Goal: Information Seeking & Learning: Learn about a topic

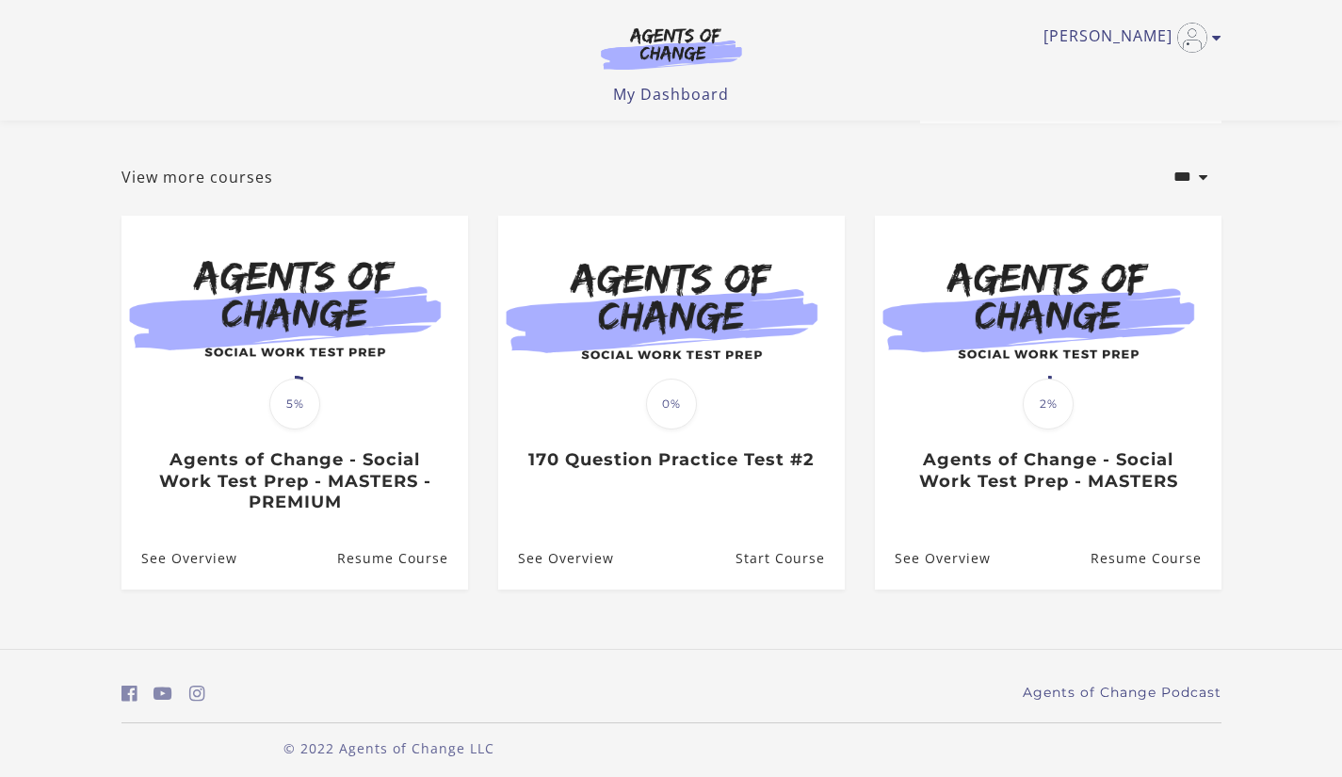
scroll to position [86, 0]
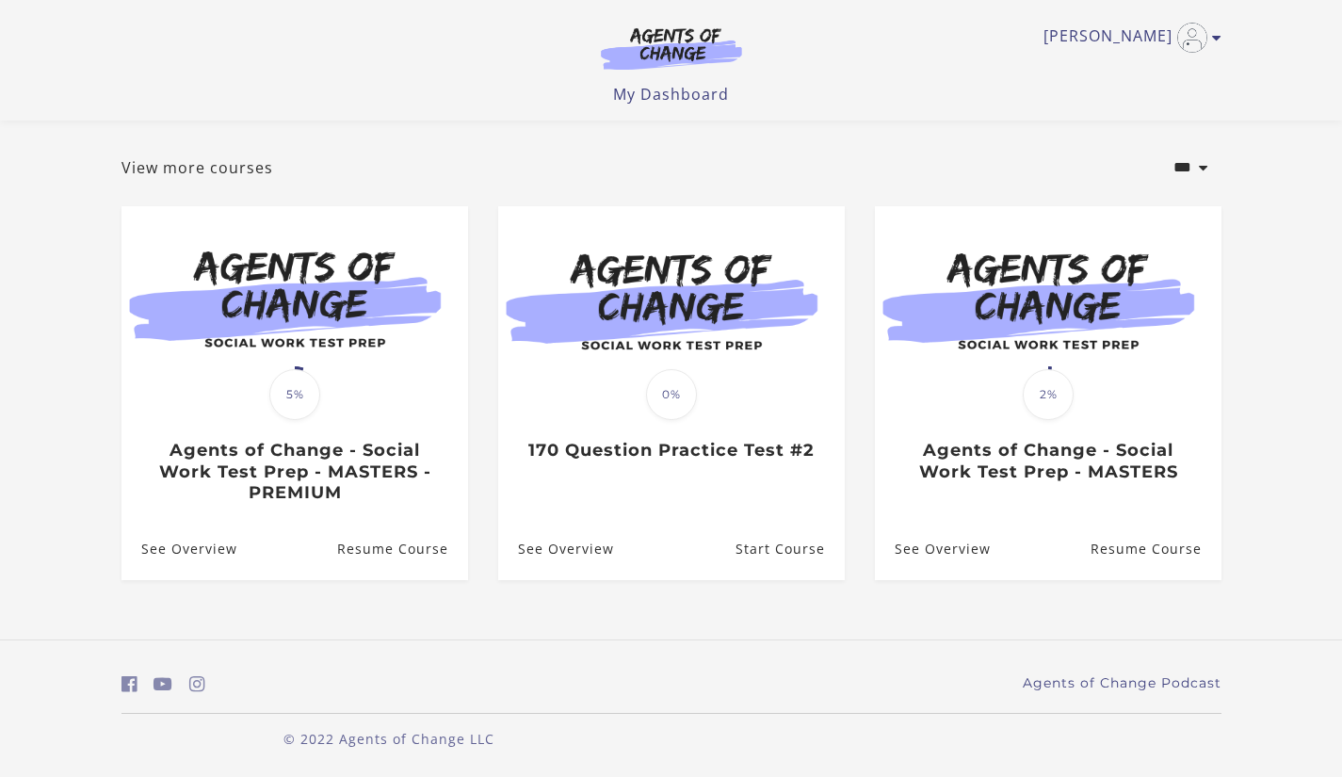
click at [368, 555] on link "Resume Course" at bounding box center [401, 548] width 131 height 61
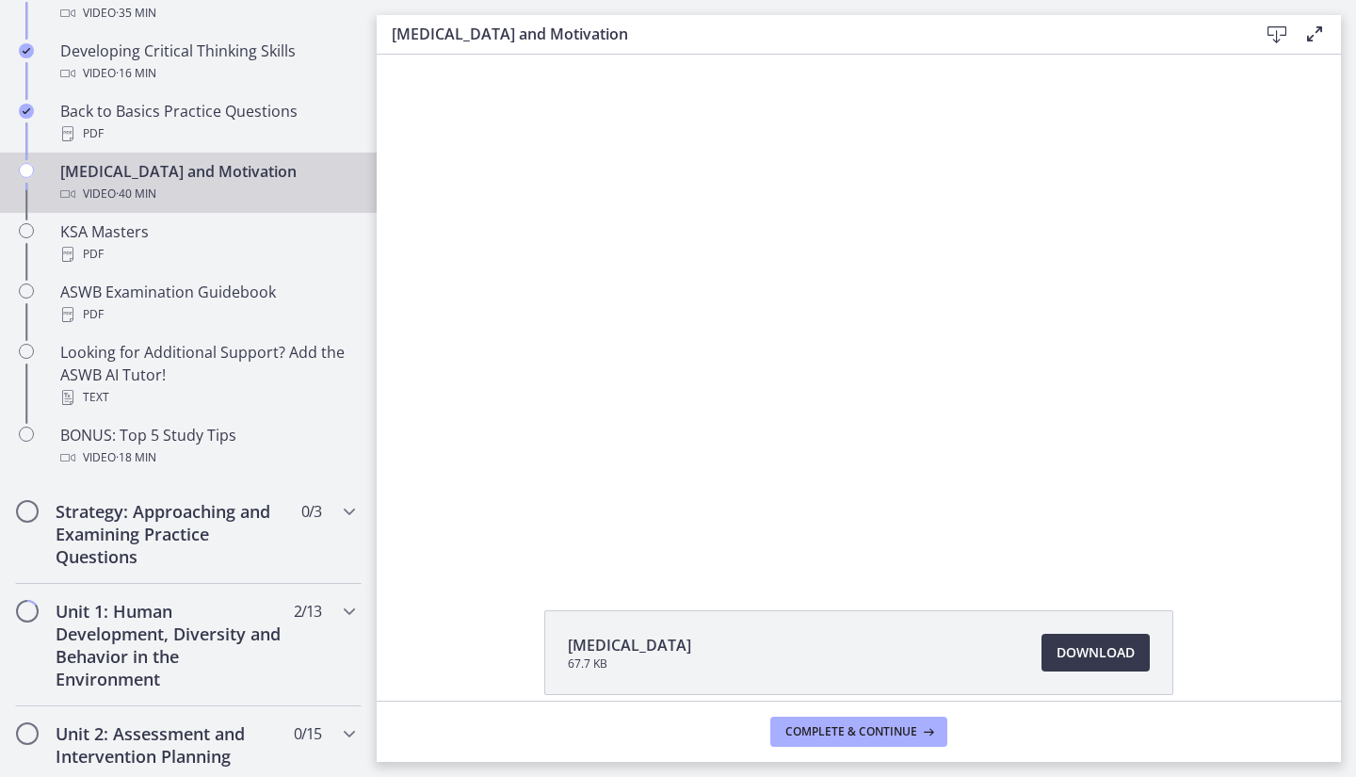
scroll to position [703, 0]
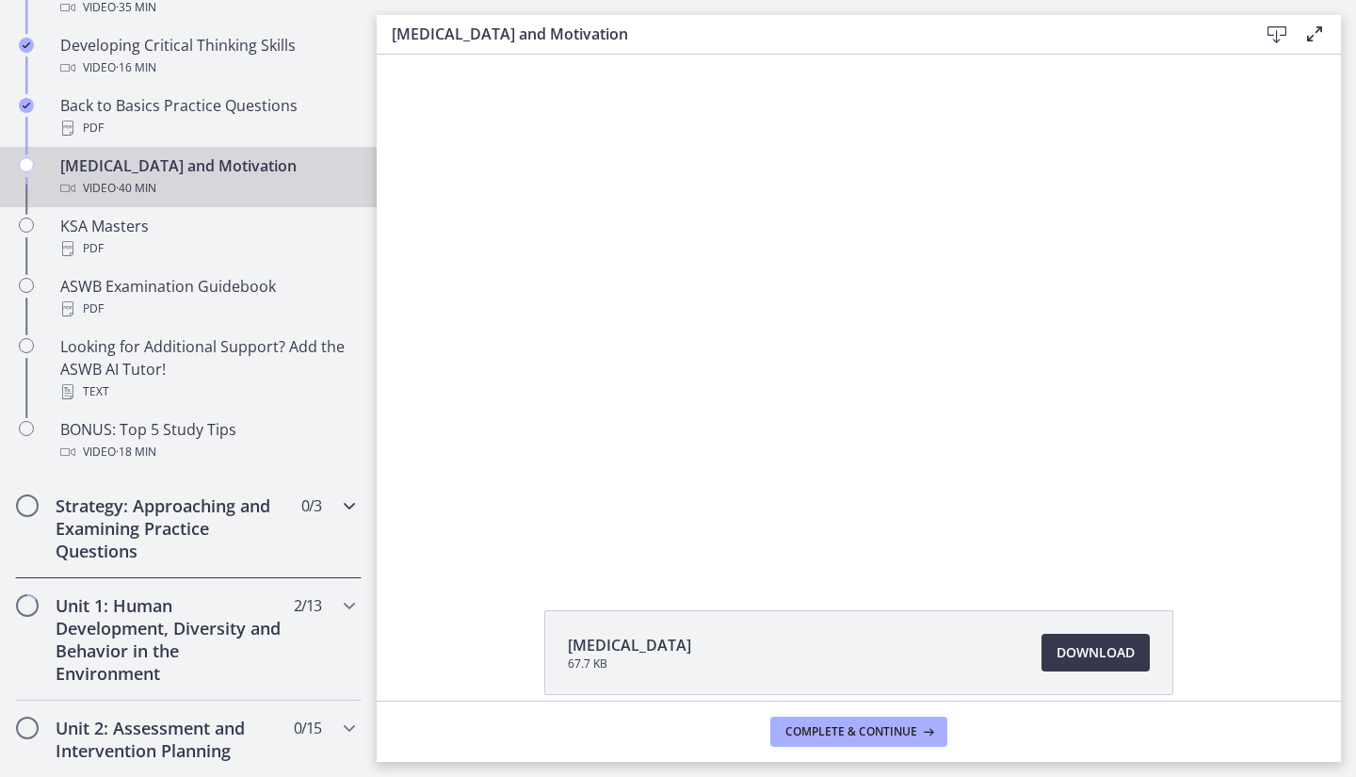
click at [332, 518] on div "Strategy: Approaching and Examining Practice Questions 0 / 3 Completed" at bounding box center [188, 528] width 346 height 100
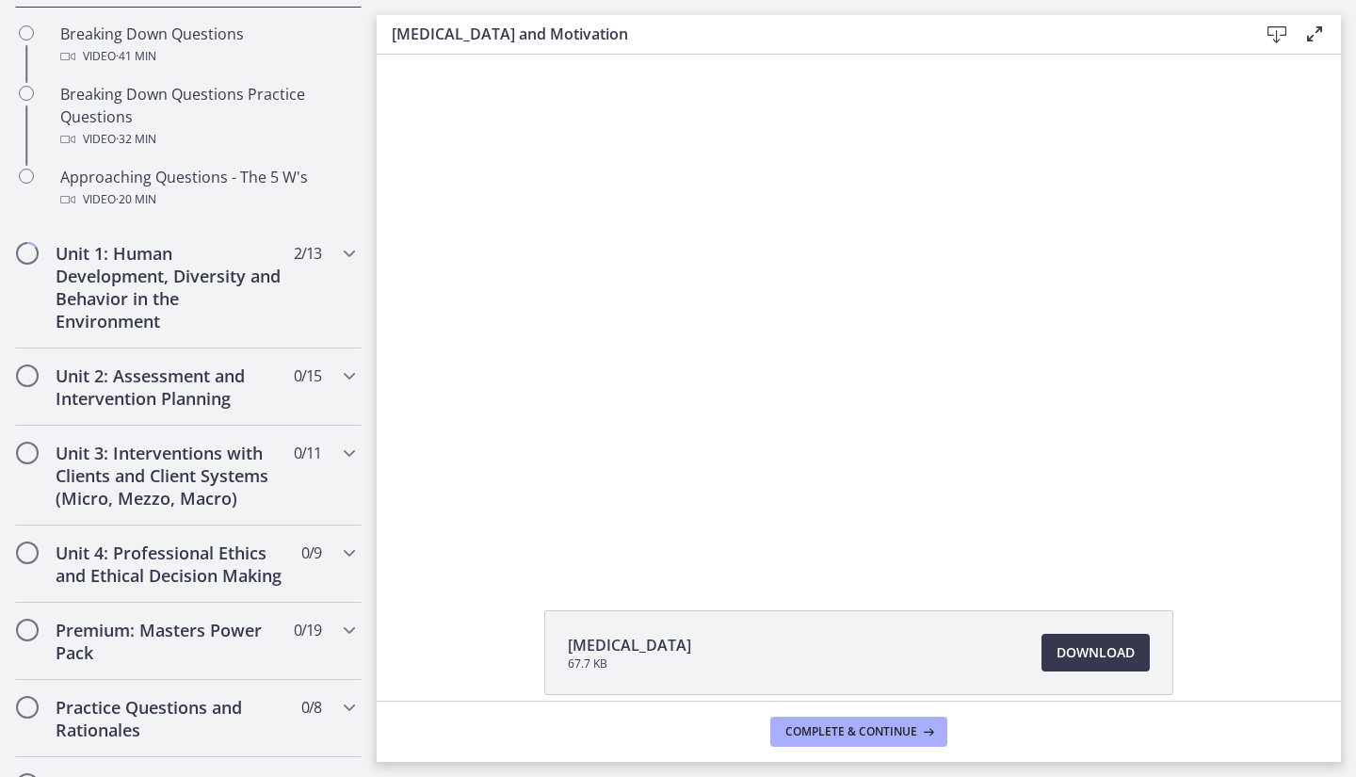
scroll to position [525, 0]
click at [113, 283] on h2 "Unit 1: Human Development, Diversity and Behavior in the Environment" at bounding box center [171, 290] width 230 height 90
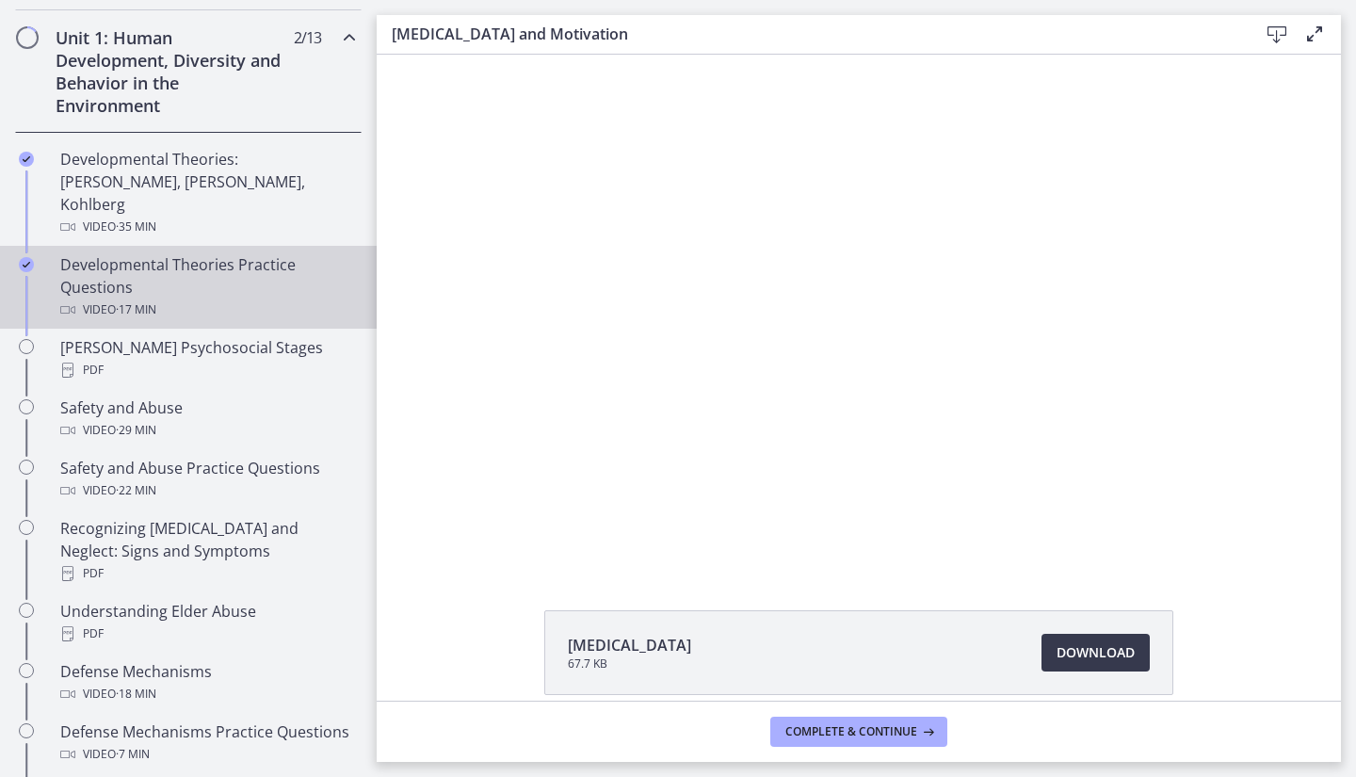
click at [88, 259] on div "Developmental Theories Practice Questions Video · 17 min" at bounding box center [207, 287] width 294 height 68
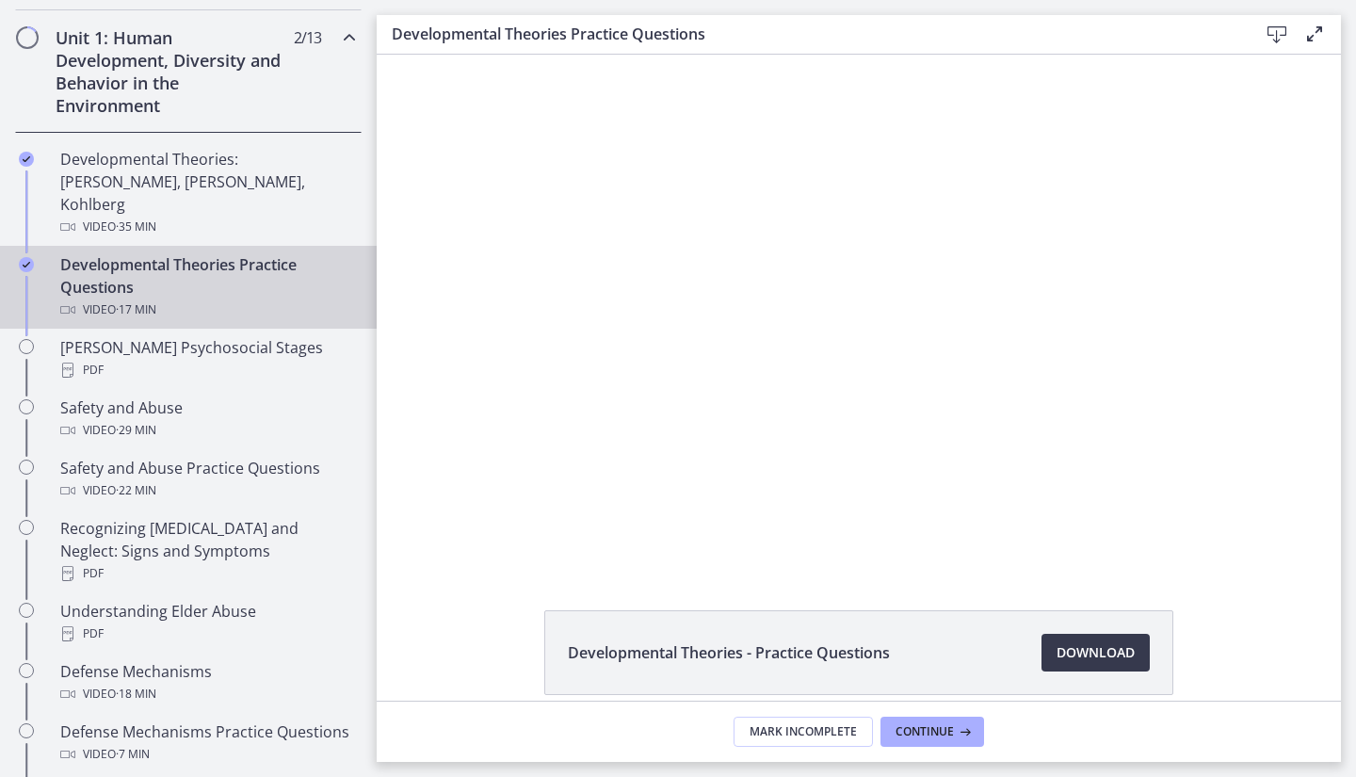
scroll to position [85, 0]
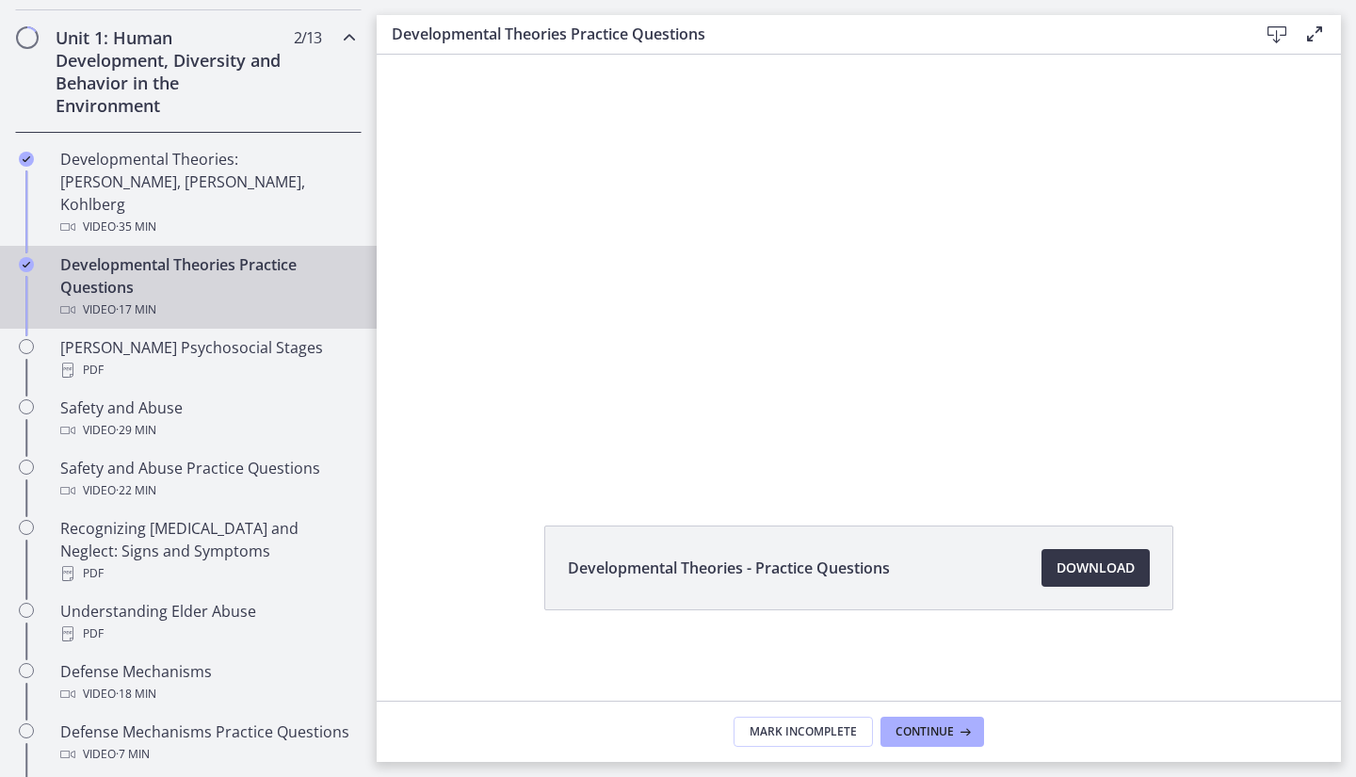
click at [1067, 564] on span "Download Opens in a new window" at bounding box center [1095, 567] width 78 height 23
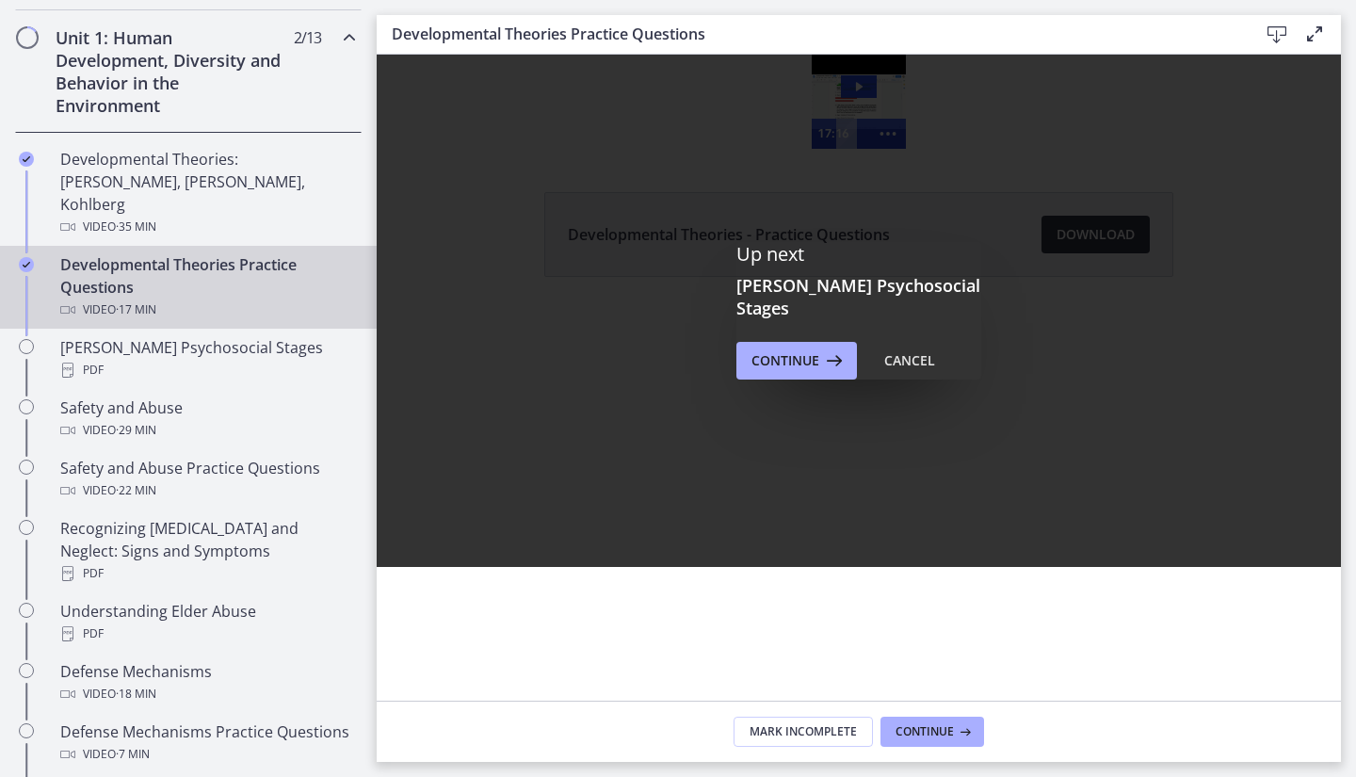
scroll to position [0, 0]
click at [786, 355] on span "Continue" at bounding box center [785, 360] width 68 height 23
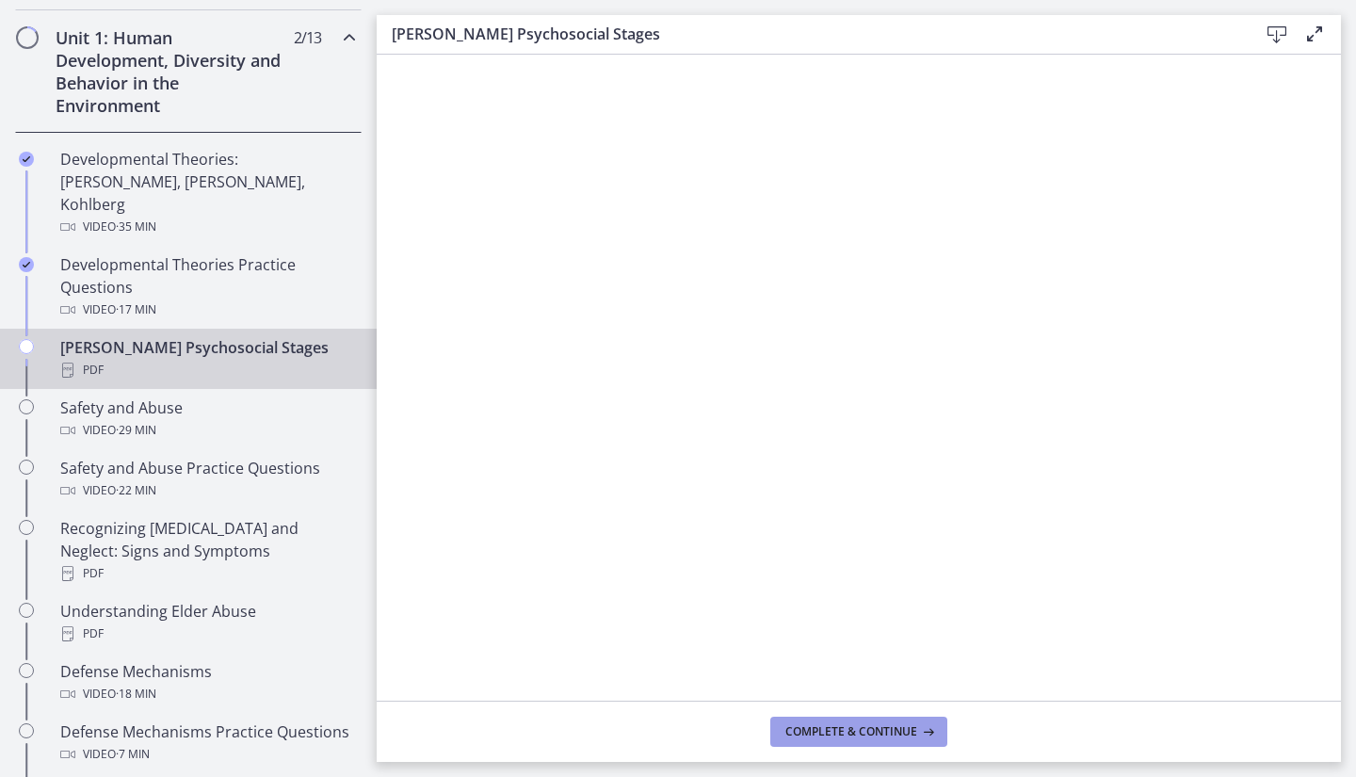
click at [835, 732] on span "Complete & continue" at bounding box center [851, 731] width 132 height 15
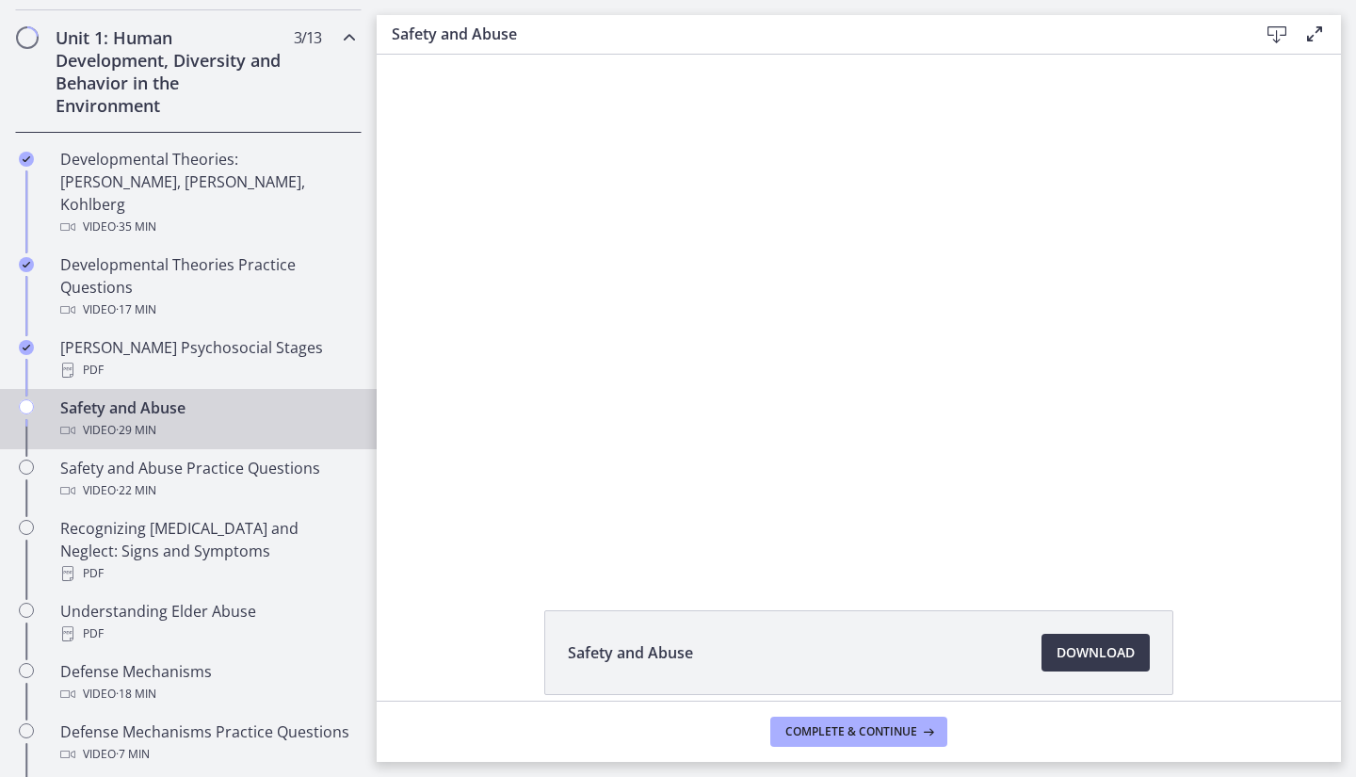
click at [513, 394] on div at bounding box center [858, 311] width 910 height 512
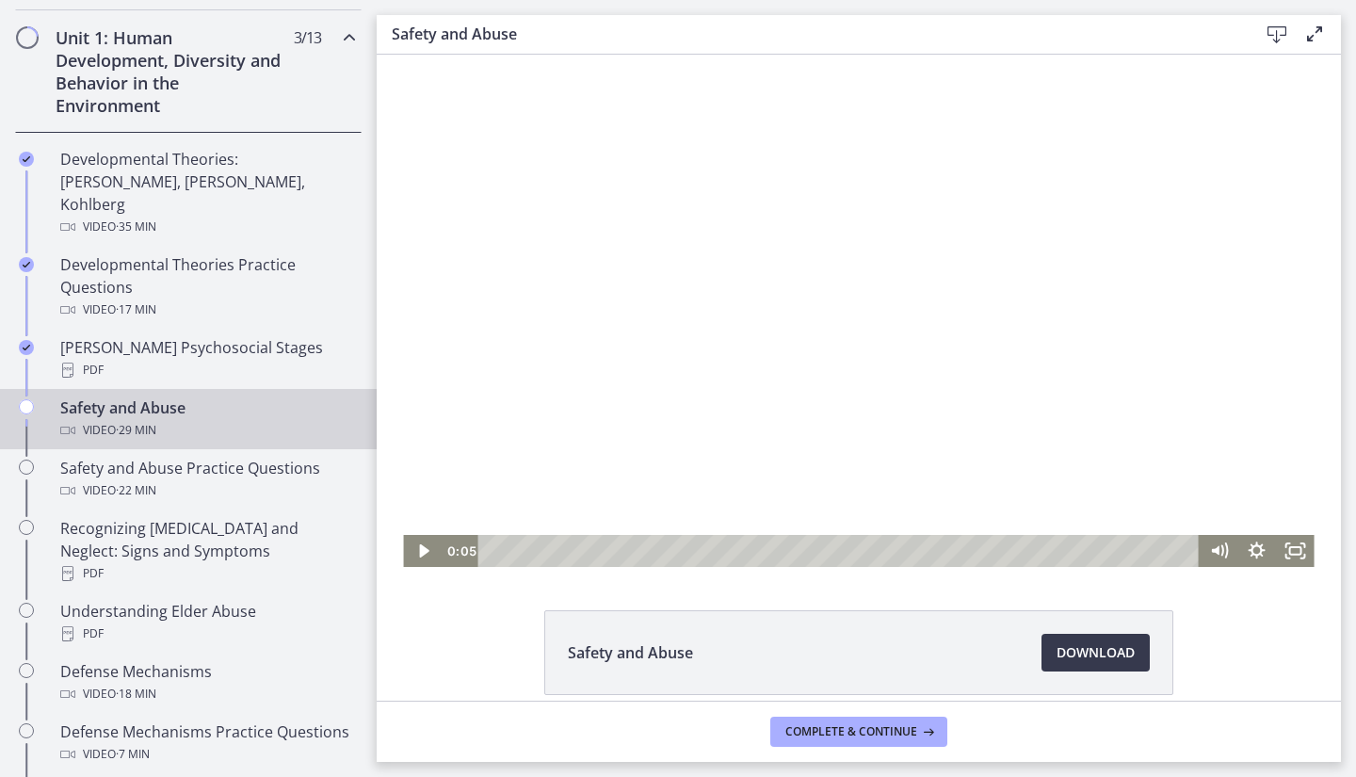
click at [419, 551] on icon "Play Video" at bounding box center [423, 550] width 9 height 13
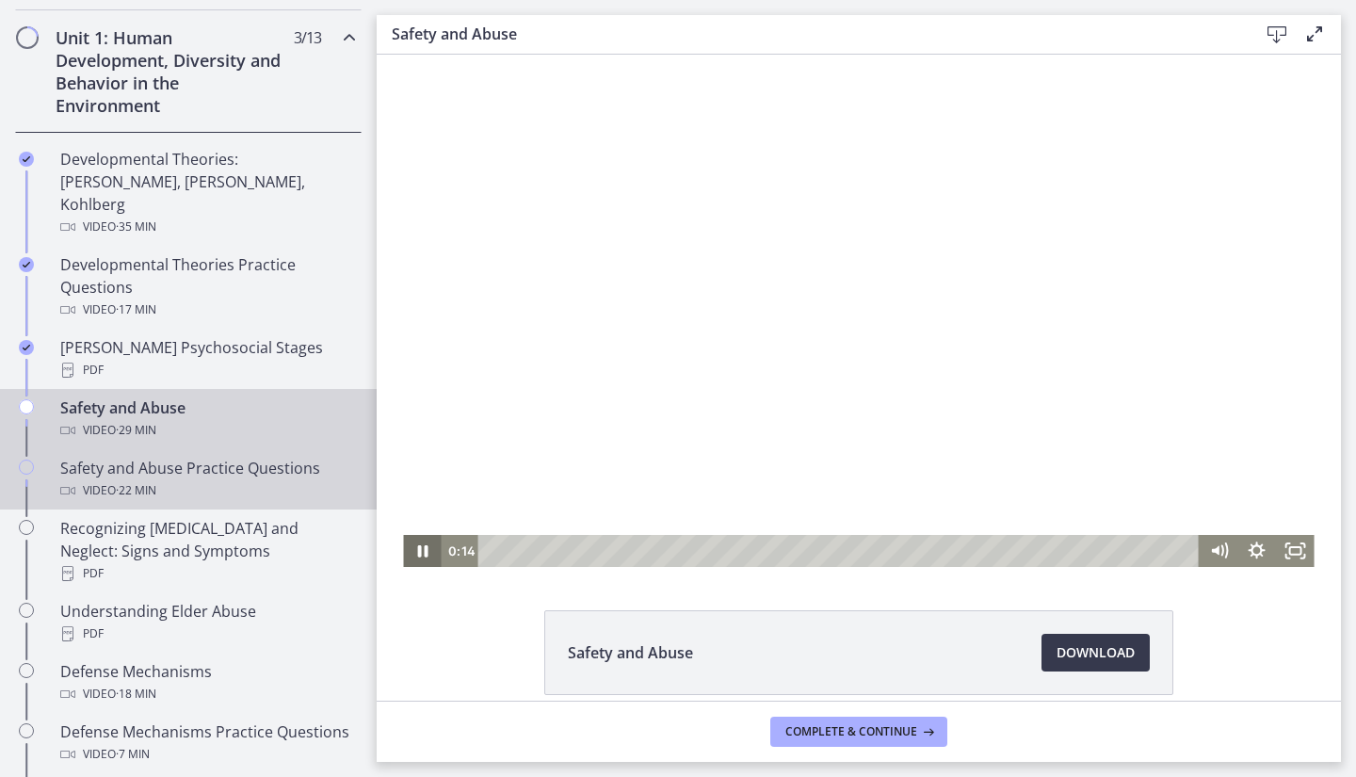
click at [84, 457] on div "Safety and Abuse Practice Questions Video · 22 min" at bounding box center [207, 479] width 294 height 45
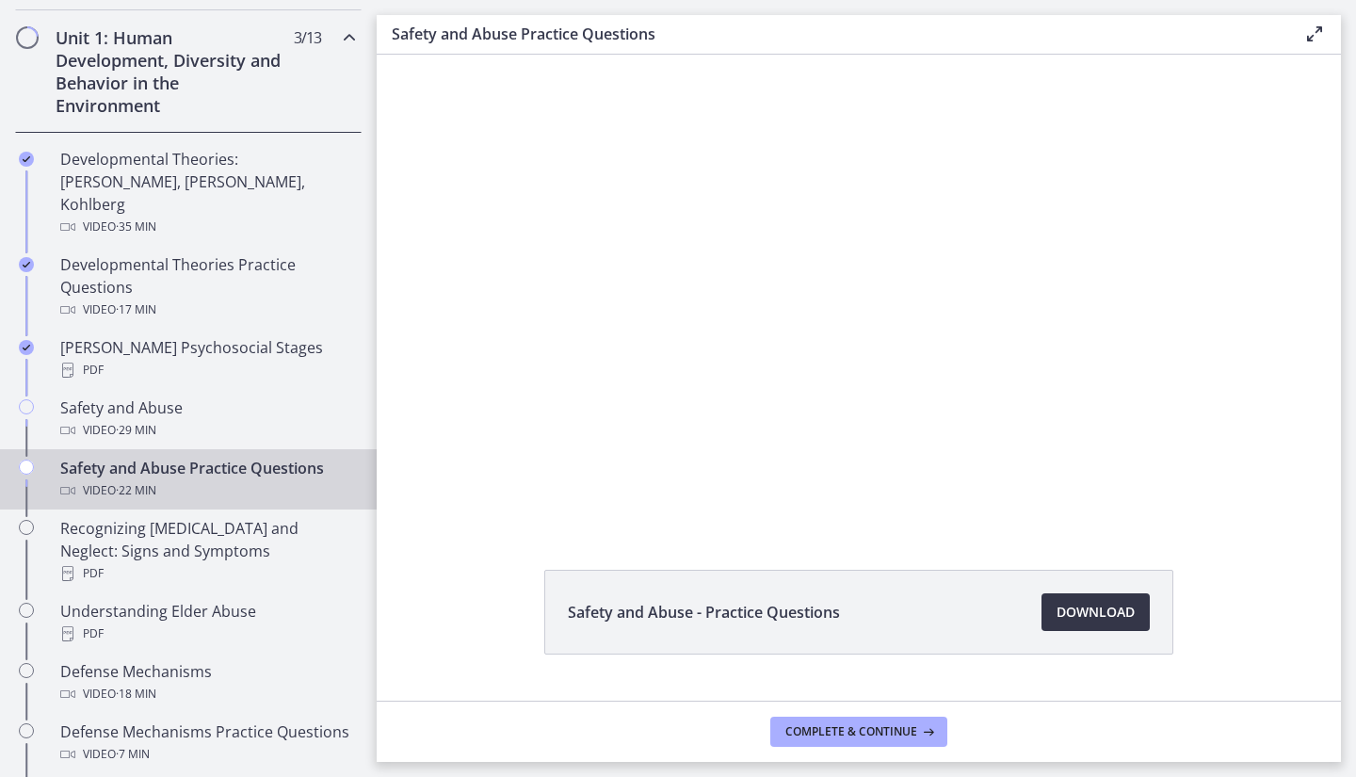
click at [1078, 606] on span "Download Opens in a new window" at bounding box center [1095, 612] width 78 height 23
click at [822, 727] on span "Complete & continue" at bounding box center [851, 731] width 132 height 15
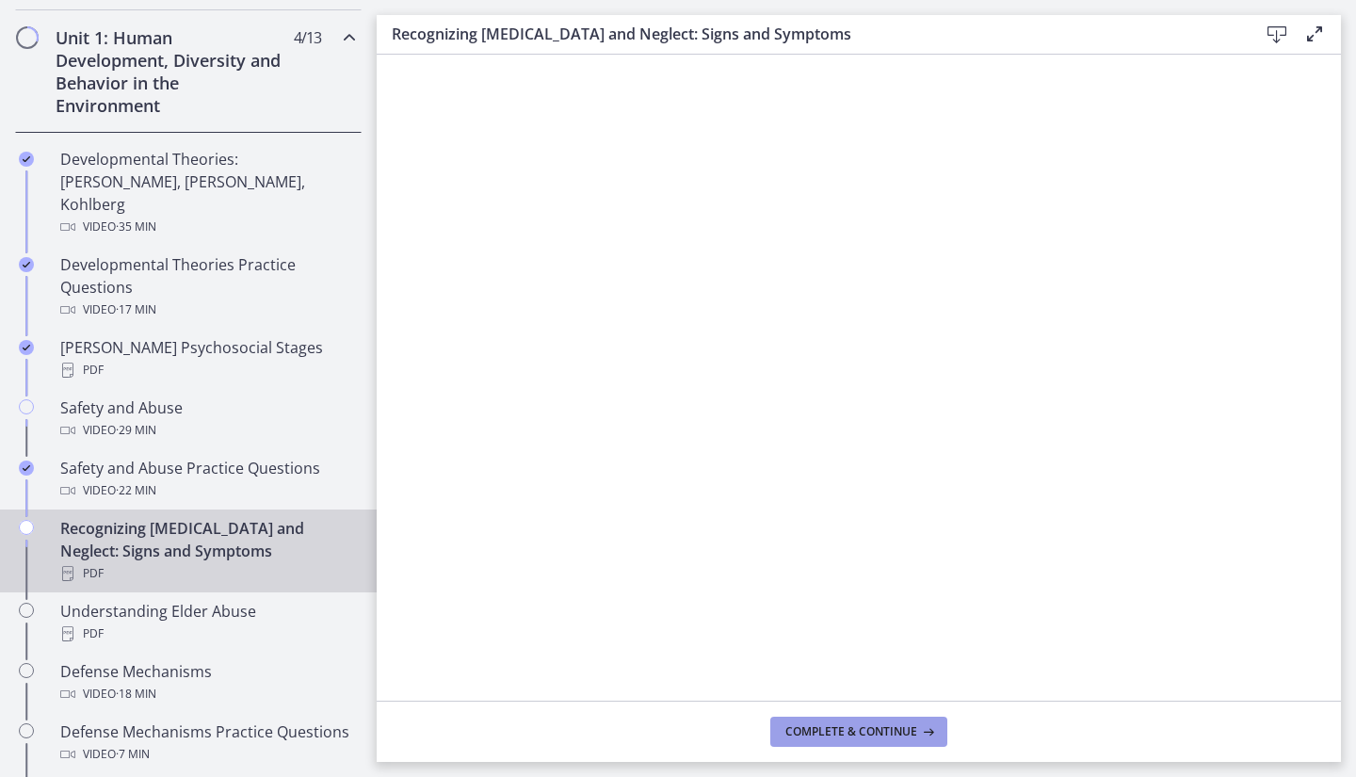
click at [852, 733] on span "Complete & continue" at bounding box center [851, 731] width 132 height 15
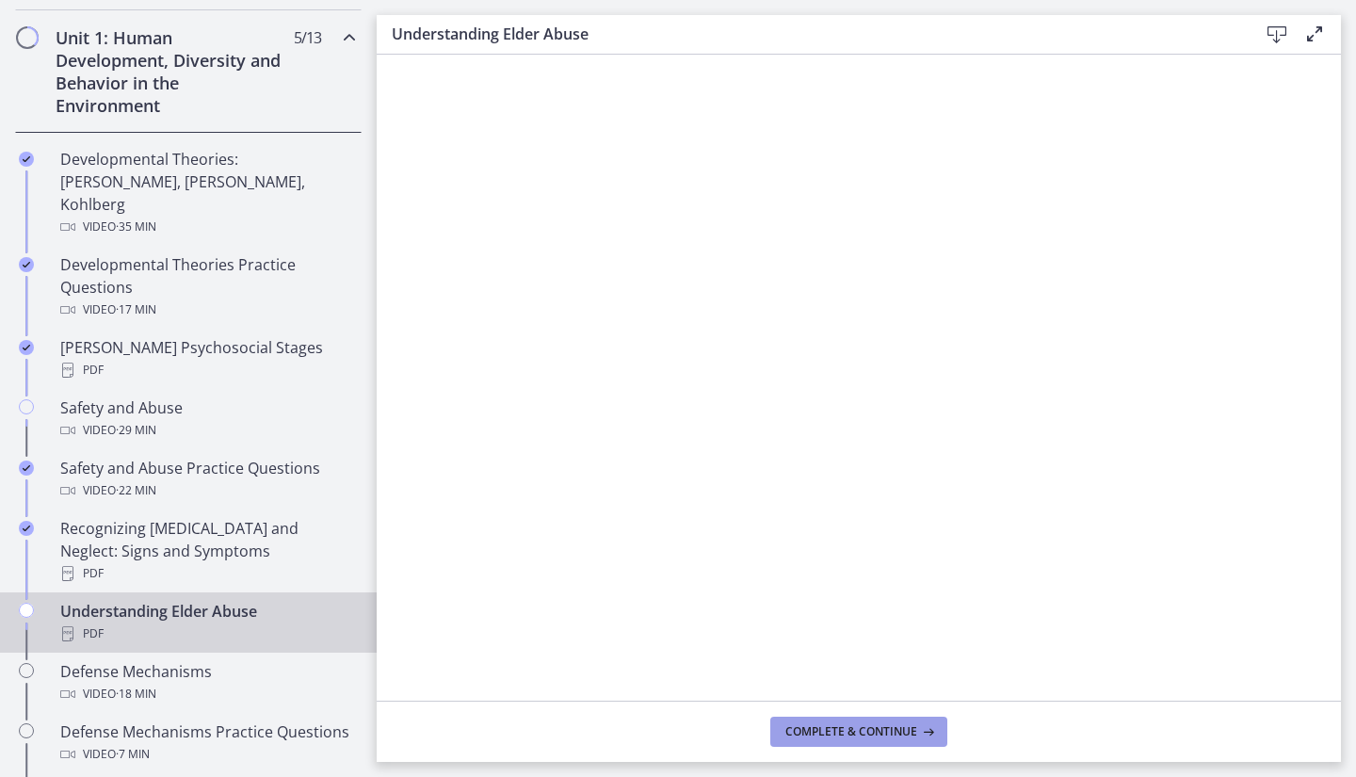
click at [880, 735] on span "Complete & continue" at bounding box center [851, 731] width 132 height 15
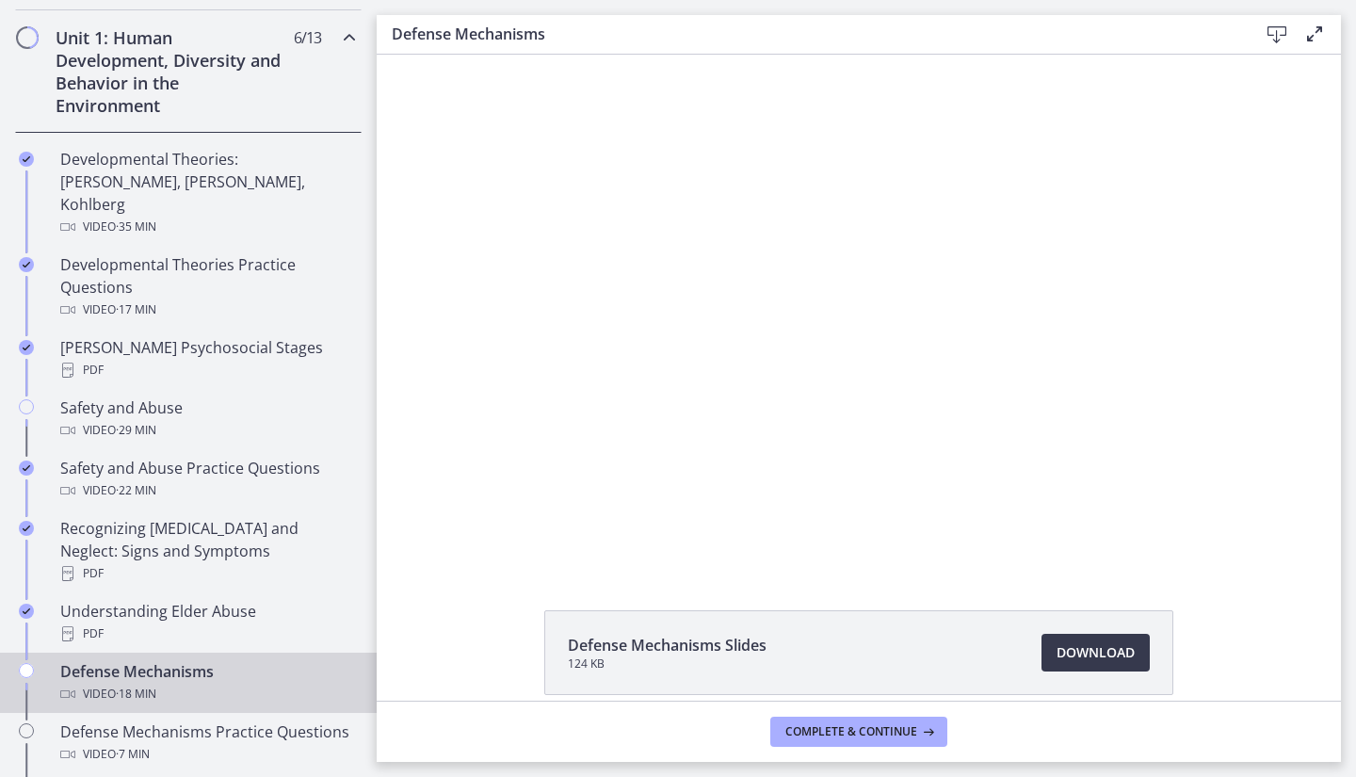
scroll to position [85, 0]
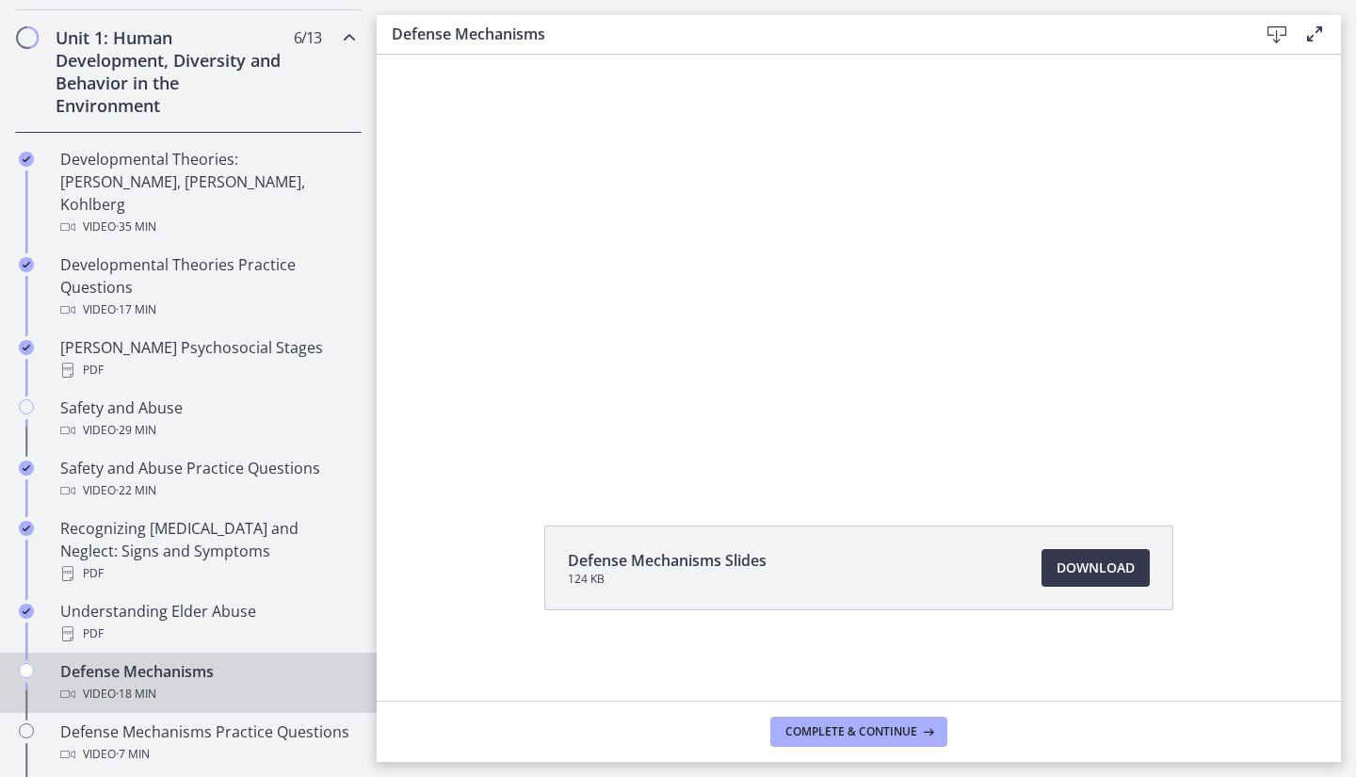
click at [680, 406] on div at bounding box center [858, 226] width 910 height 512
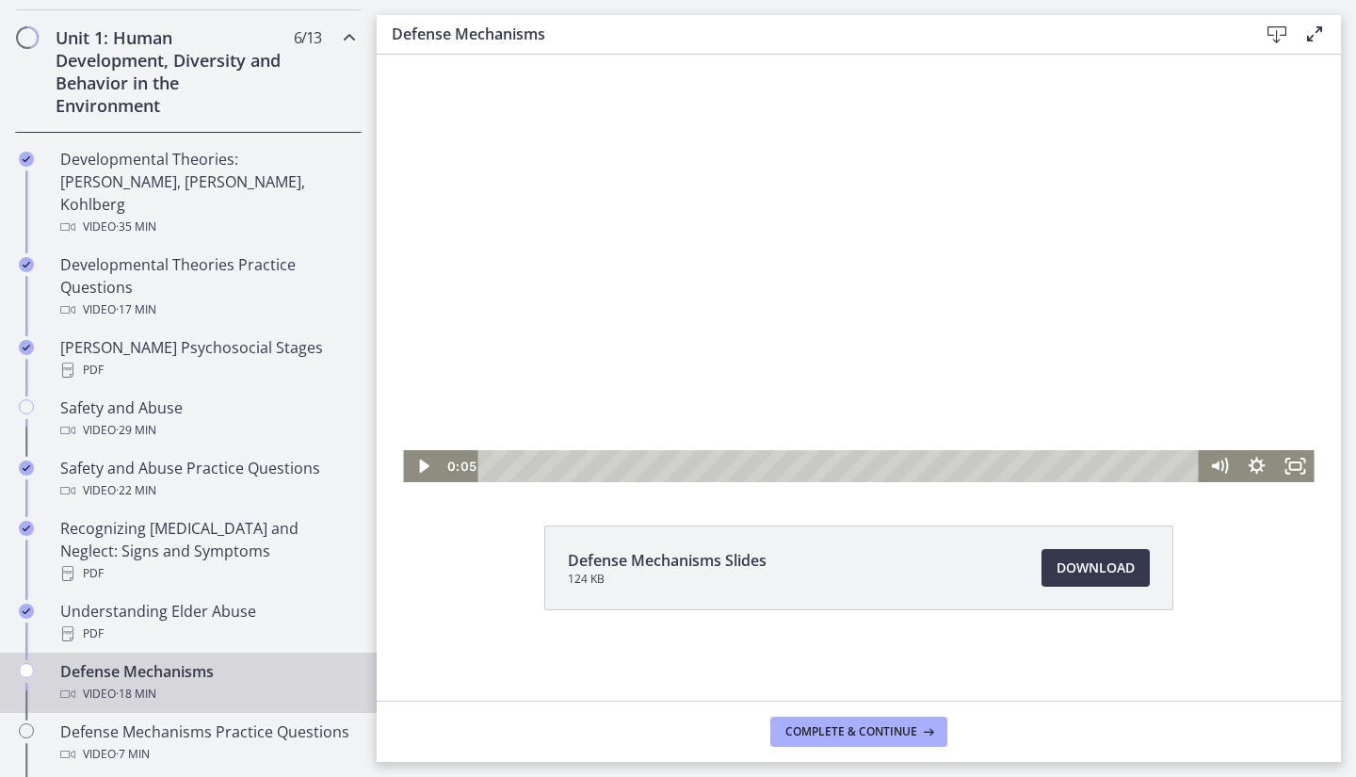
click at [419, 467] on icon "Play Video" at bounding box center [423, 465] width 9 height 13
click at [804, 731] on span "Complete & continue" at bounding box center [851, 731] width 132 height 15
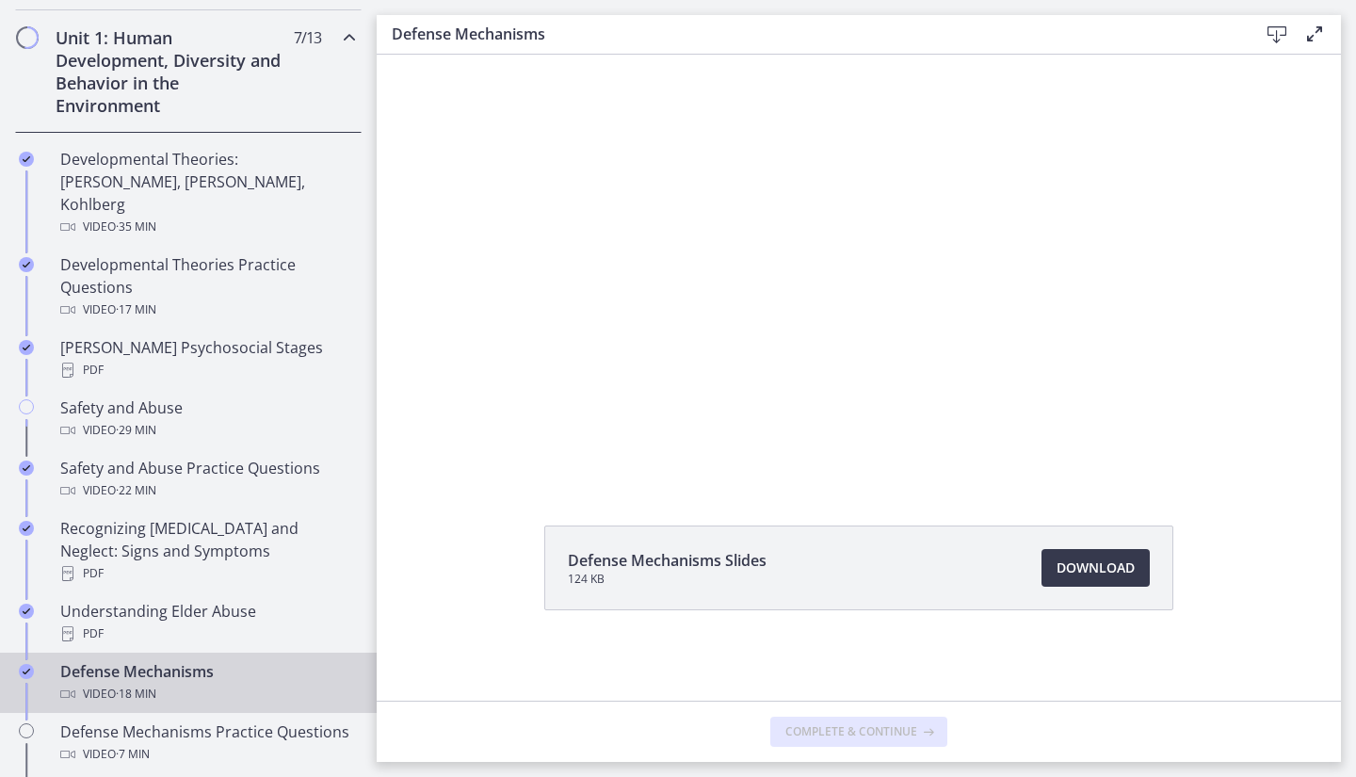
scroll to position [0, 0]
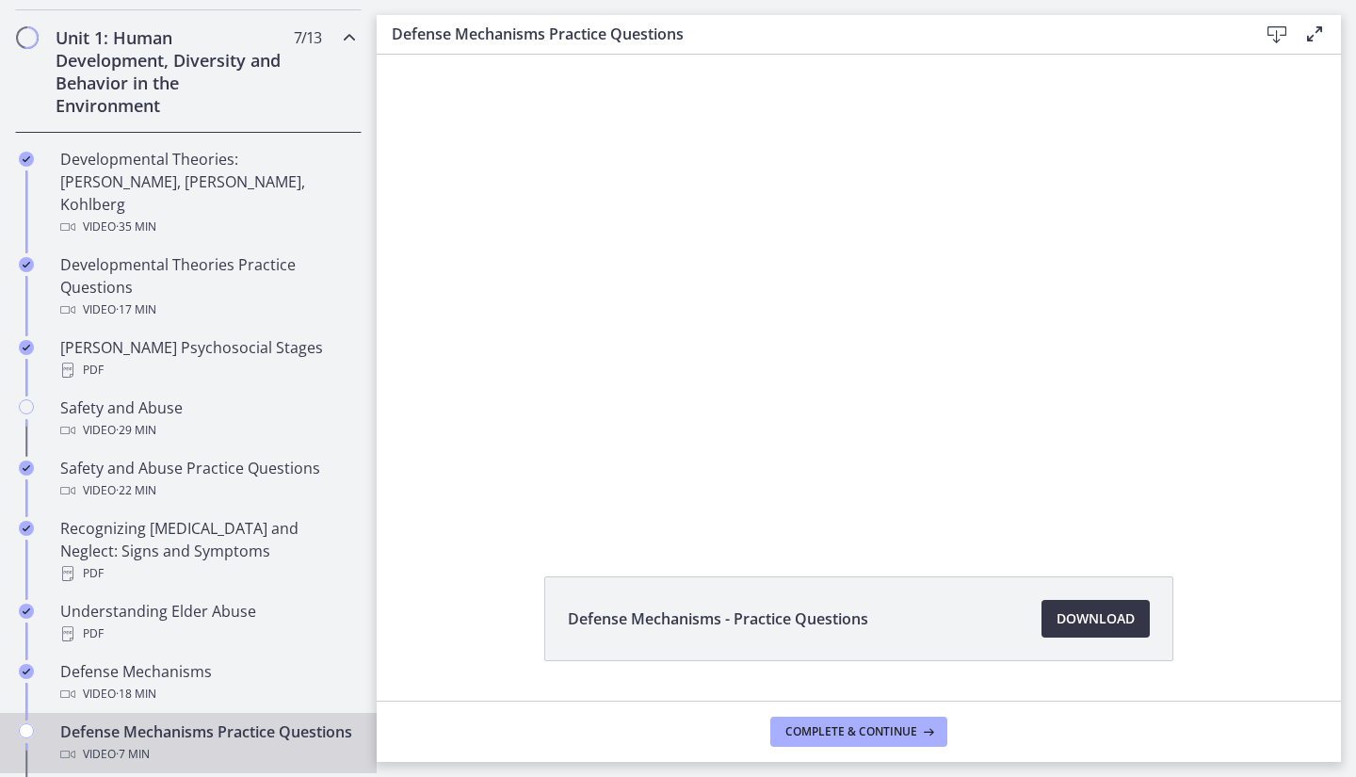
click at [1094, 626] on span "Download Opens in a new window" at bounding box center [1095, 618] width 78 height 23
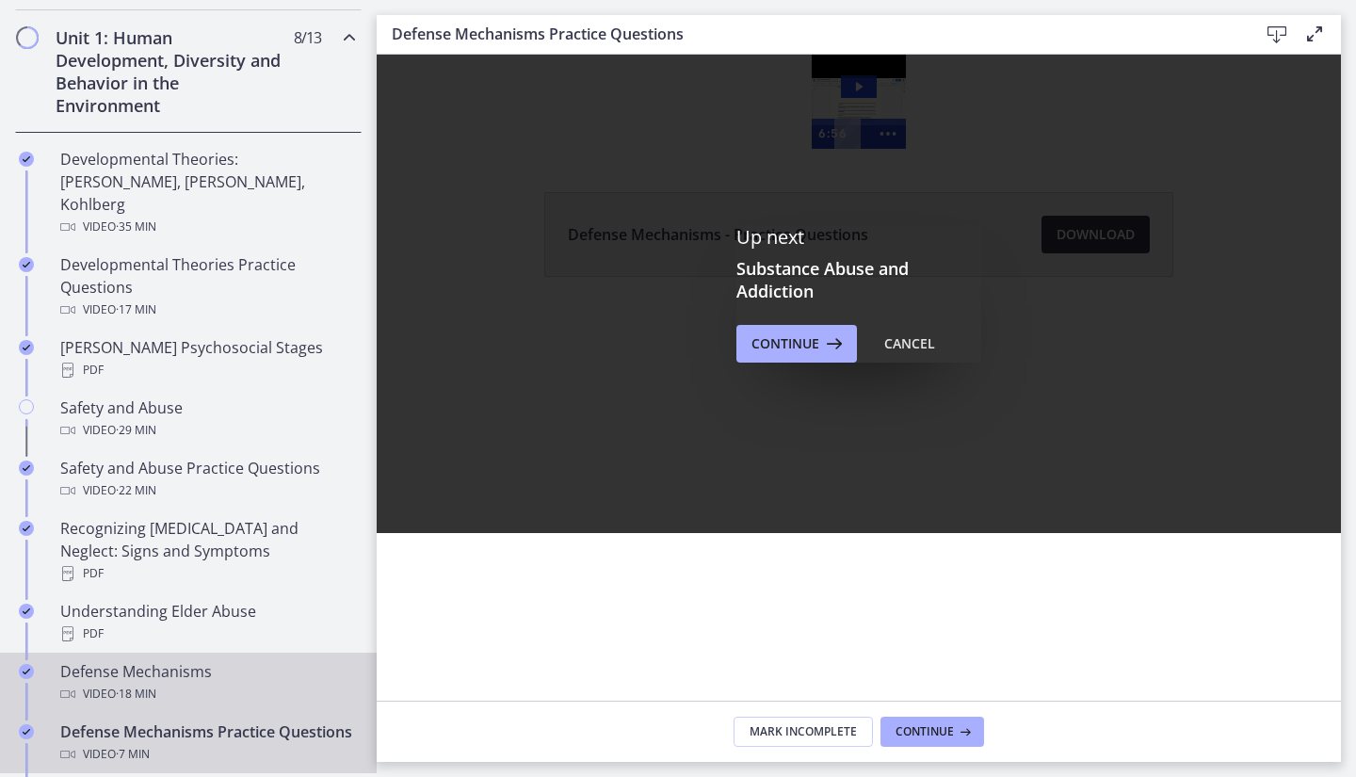
click at [182, 660] on div "Defense Mechanisms Video · 18 min" at bounding box center [207, 682] width 294 height 45
